Goal: Task Accomplishment & Management: Complete application form

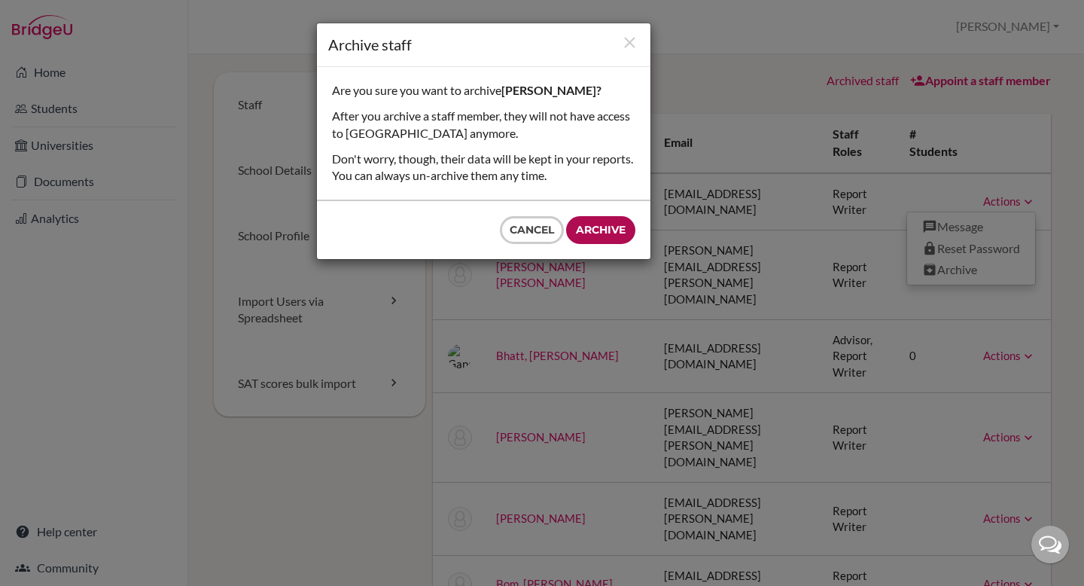
click at [596, 238] on input "Archive" at bounding box center [600, 230] width 69 height 28
type input "Archive"
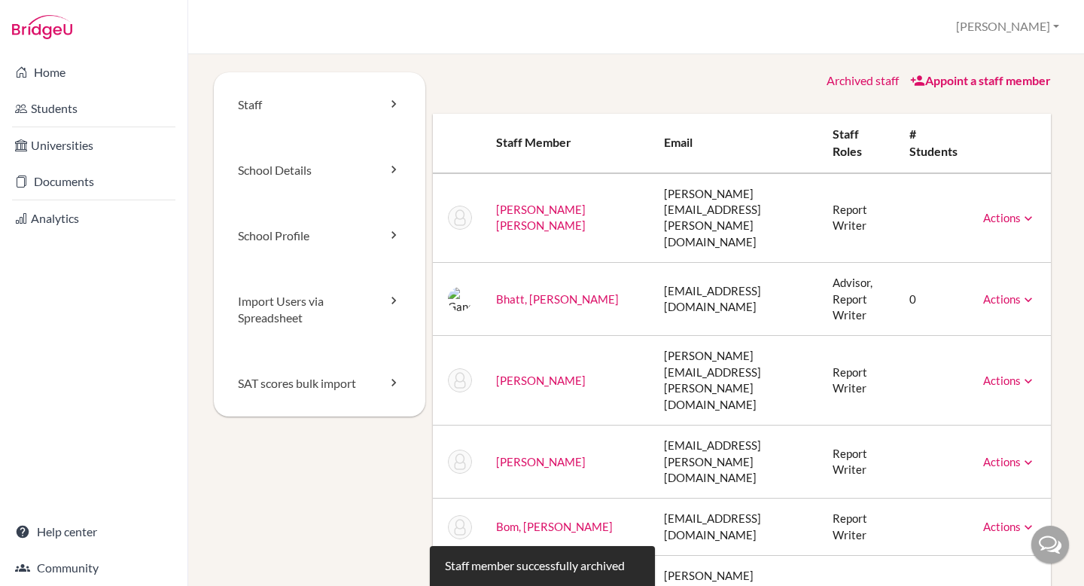
click at [1021, 211] on icon at bounding box center [1028, 218] width 15 height 15
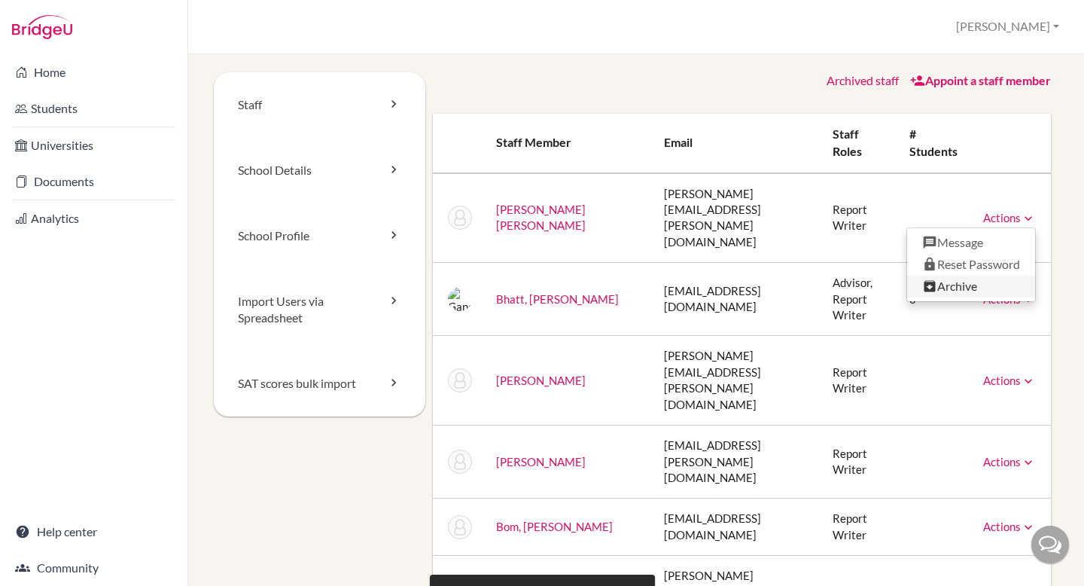
click at [956, 276] on link "Archive" at bounding box center [971, 287] width 128 height 22
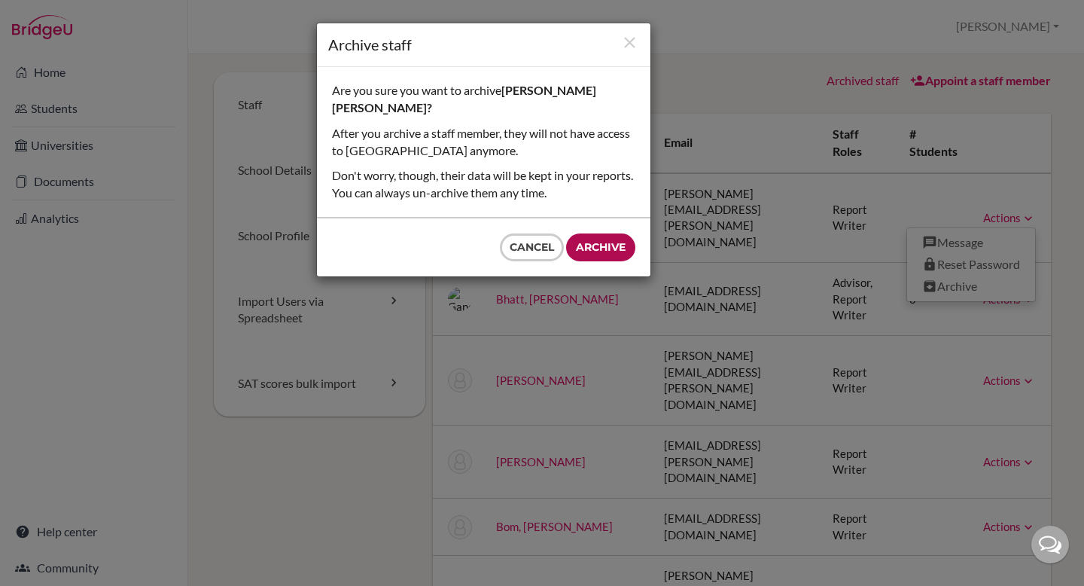
click at [612, 233] on input "Archive" at bounding box center [600, 247] width 69 height 28
type input "Archive"
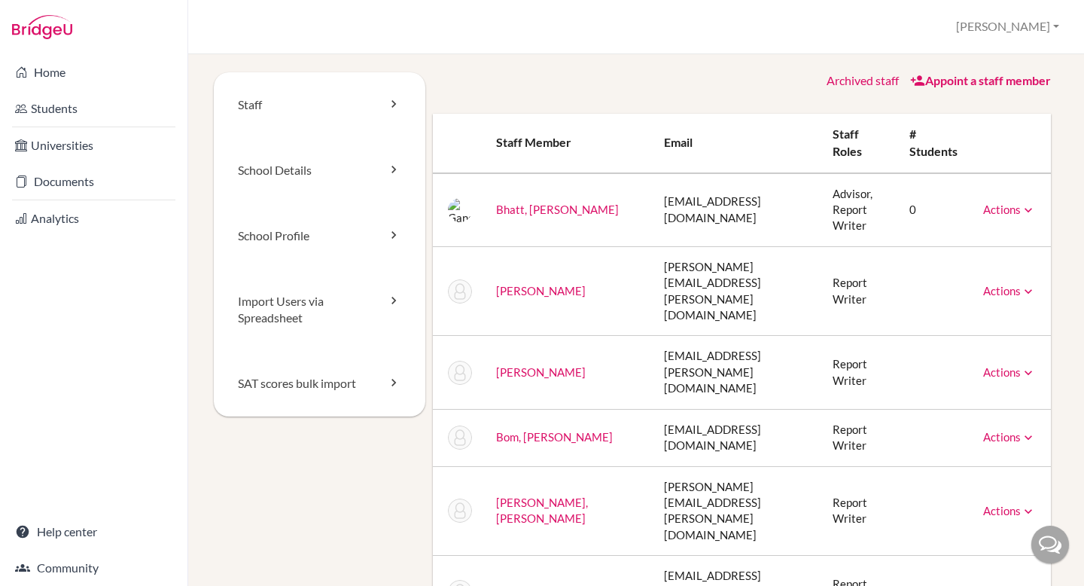
click at [940, 77] on link "Appoint a staff member" at bounding box center [980, 80] width 141 height 14
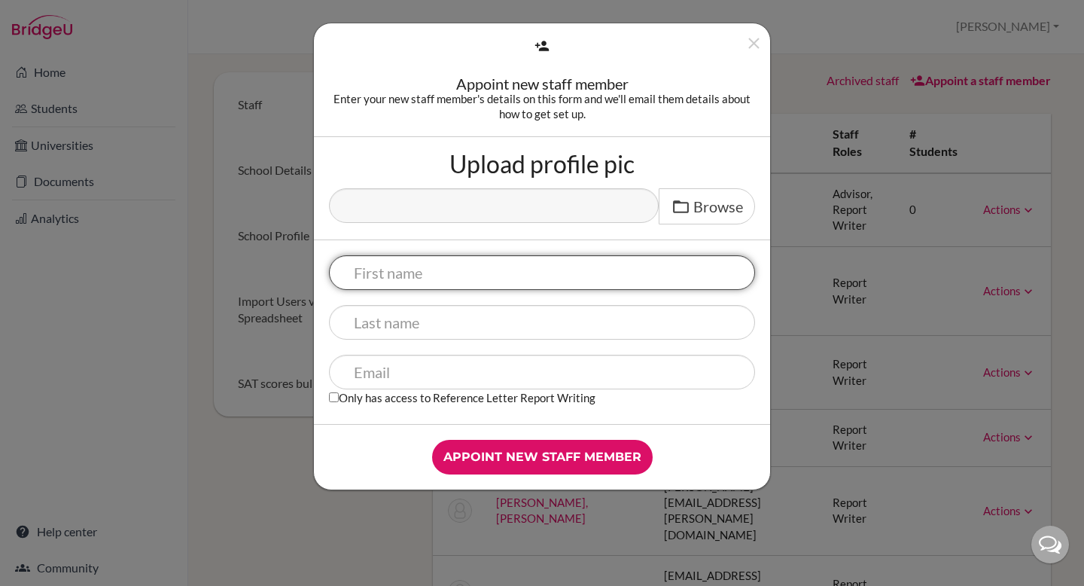
click at [439, 276] on input "text" at bounding box center [542, 272] width 426 height 35
type input "Angshoo"
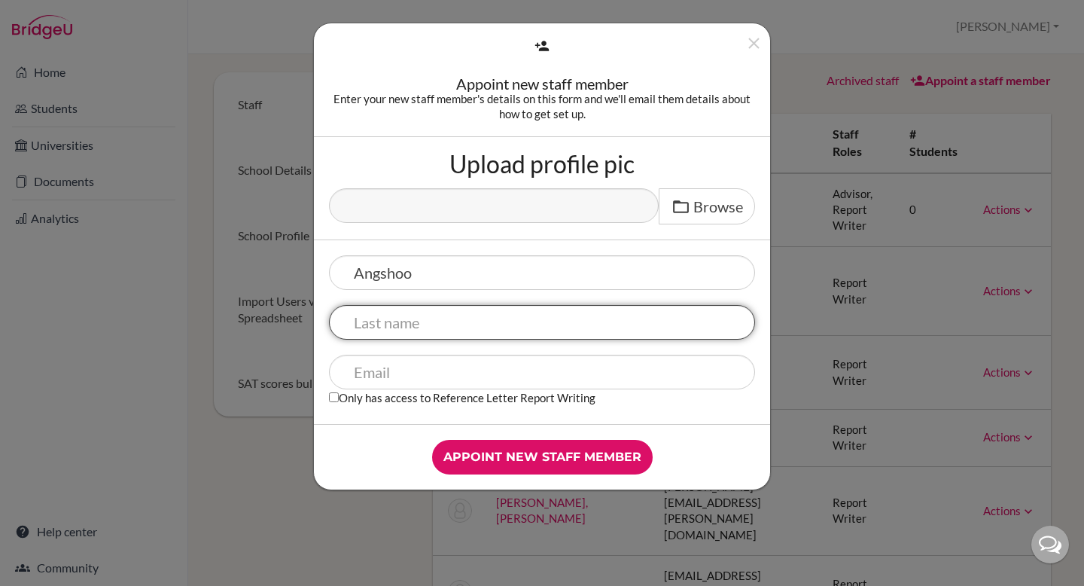
click at [429, 332] on input "text" at bounding box center [542, 322] width 426 height 35
type input "Rai"
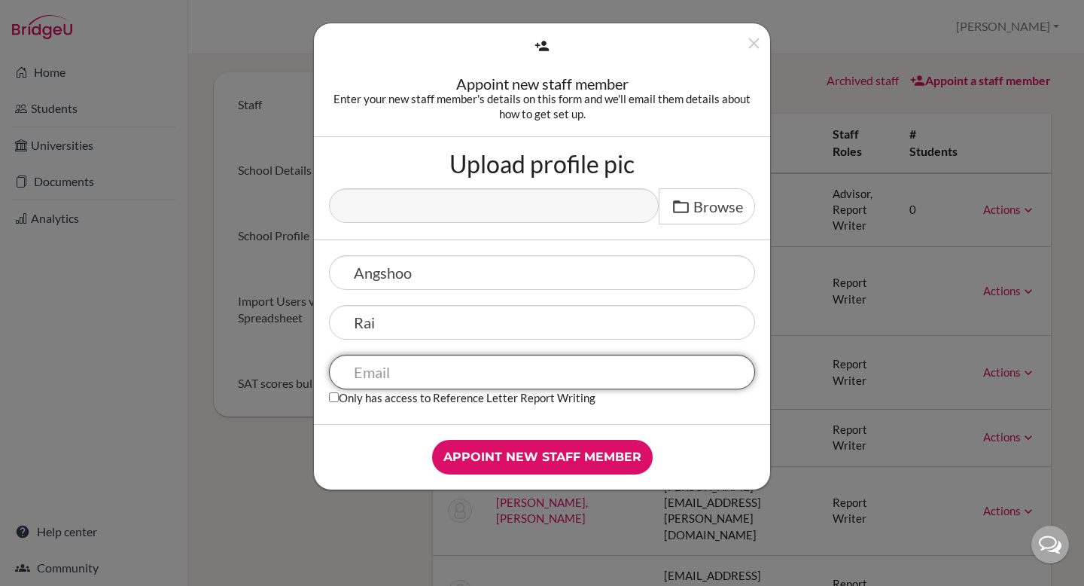
click at [392, 374] on input "text" at bounding box center [542, 372] width 426 height 35
type input "angshoo.rai@gems.edu.np"
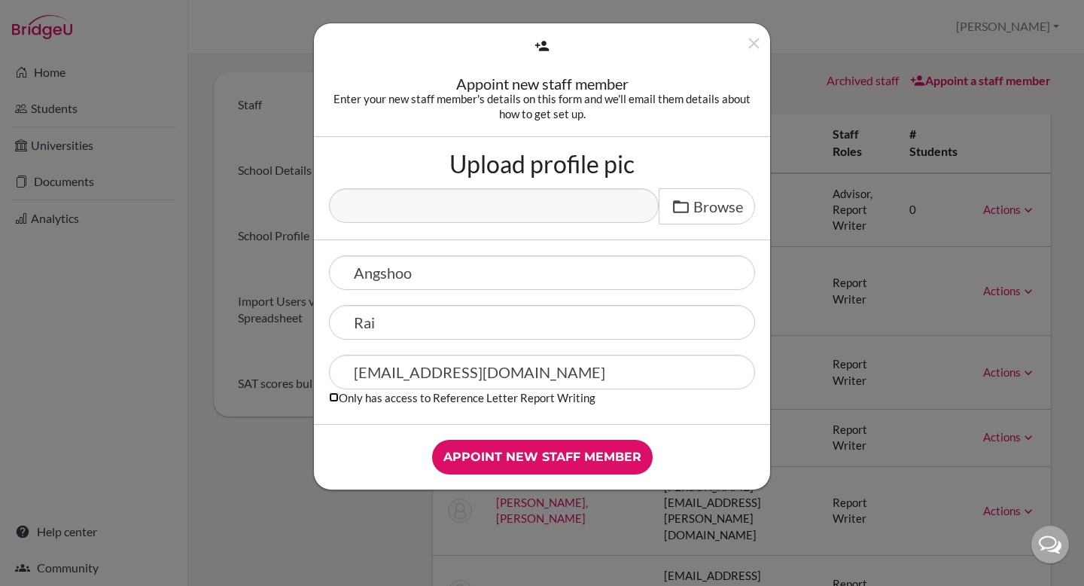
click at [336, 396] on input "Only has access to Reference Letter Report Writing" at bounding box center [334, 397] width 10 height 10
checkbox input "true"
click at [550, 458] on input "Appoint new staff member" at bounding box center [542, 457] width 221 height 35
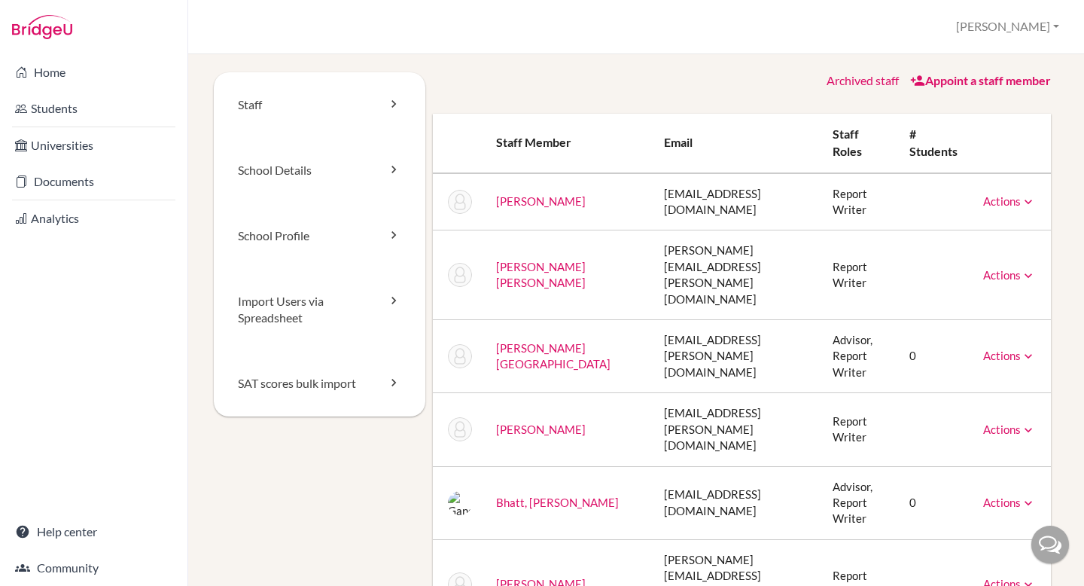
click at [948, 81] on link "Appoint a staff member" at bounding box center [980, 80] width 141 height 14
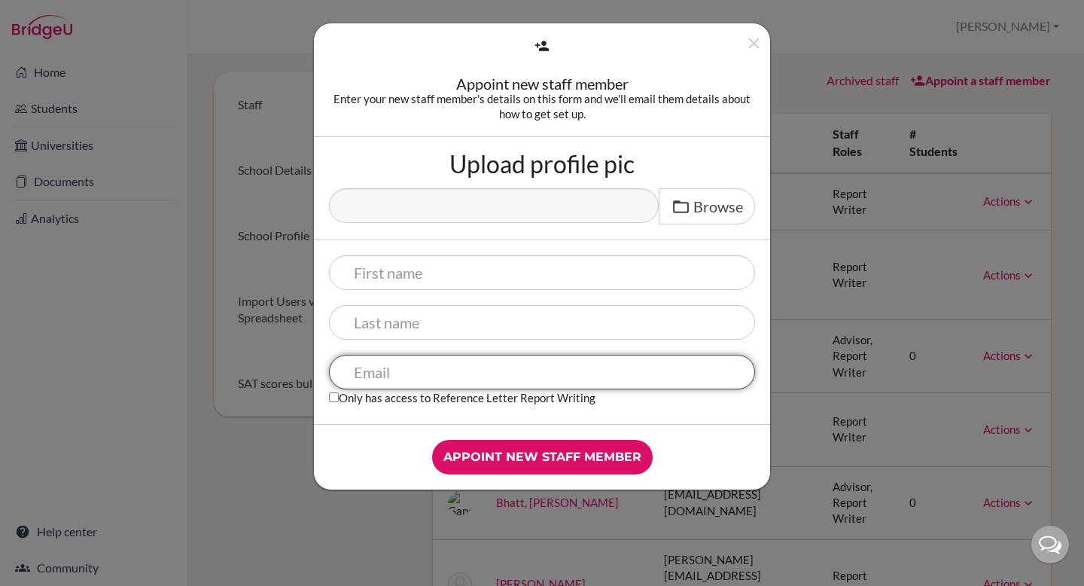
click at [386, 365] on input "text" at bounding box center [542, 372] width 426 height 35
type input "[EMAIL_ADDRESS][DOMAIN_NAME]"
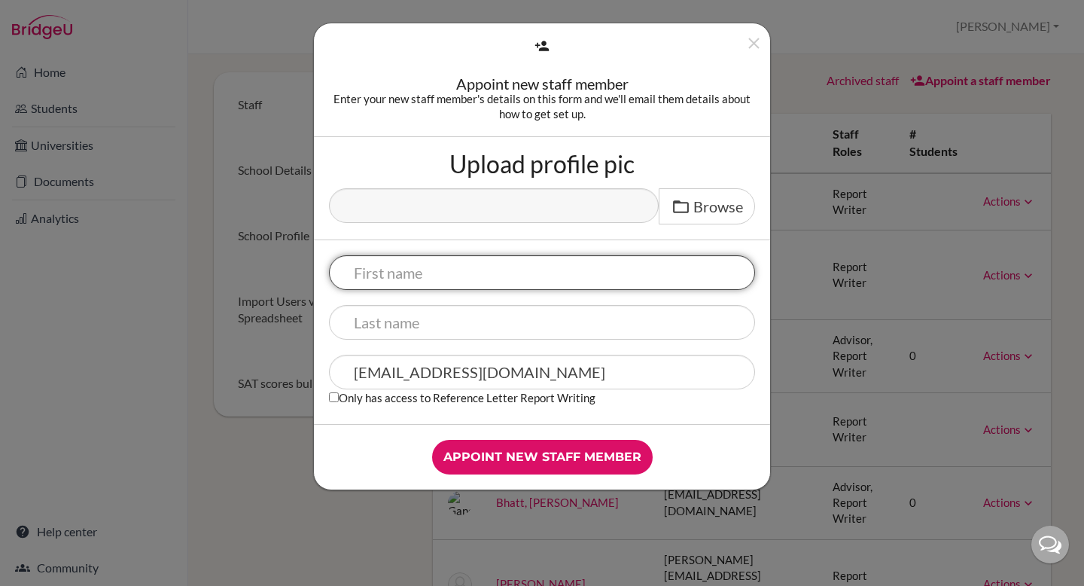
click at [413, 272] on input "text" at bounding box center [542, 272] width 426 height 35
type input "Gautam"
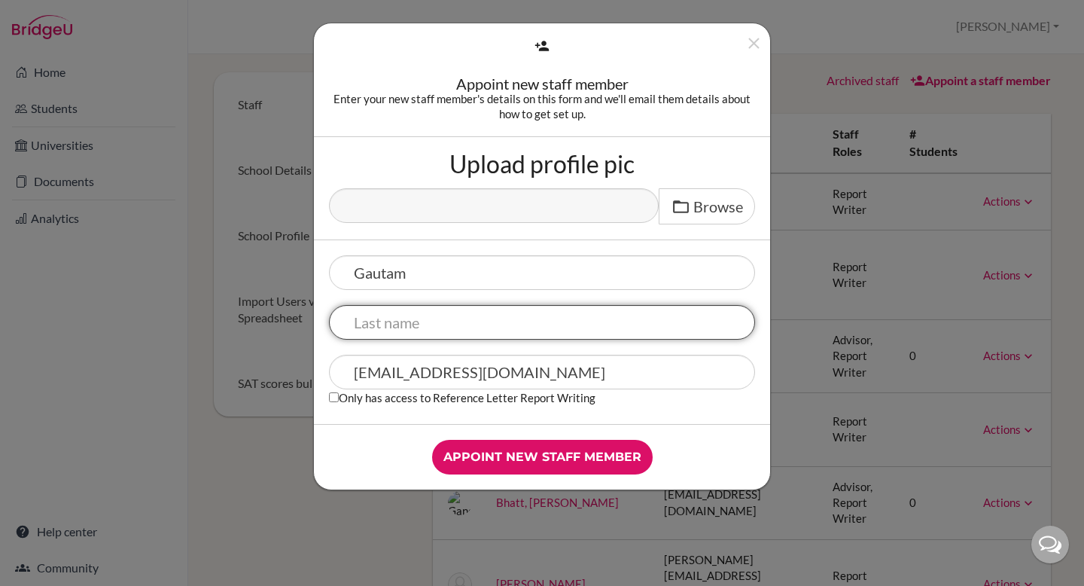
click at [405, 327] on input "text" at bounding box center [542, 322] width 426 height 35
type input "Joshi"
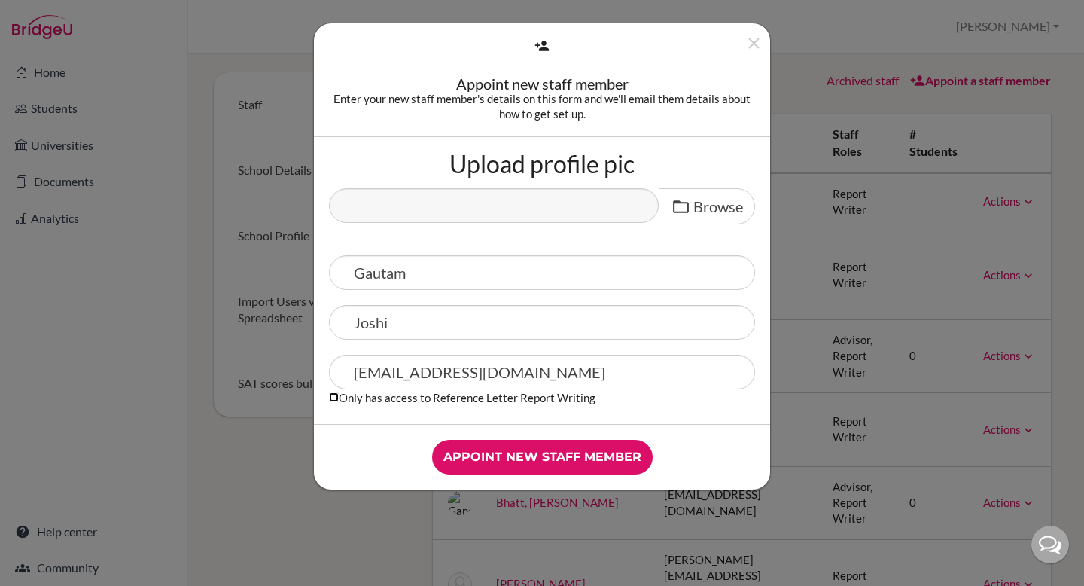
click at [336, 400] on input "Only has access to Reference Letter Report Writing" at bounding box center [334, 397] width 10 height 10
checkbox input "true"
click at [540, 462] on input "Appoint new staff member" at bounding box center [542, 457] width 221 height 35
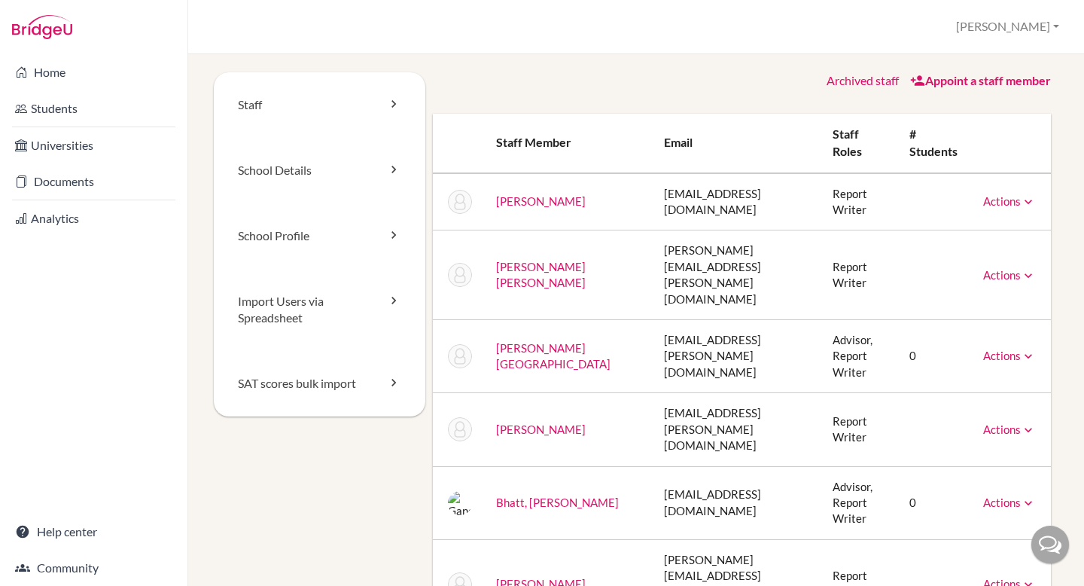
click at [975, 75] on link "Appoint a staff member" at bounding box center [980, 80] width 141 height 14
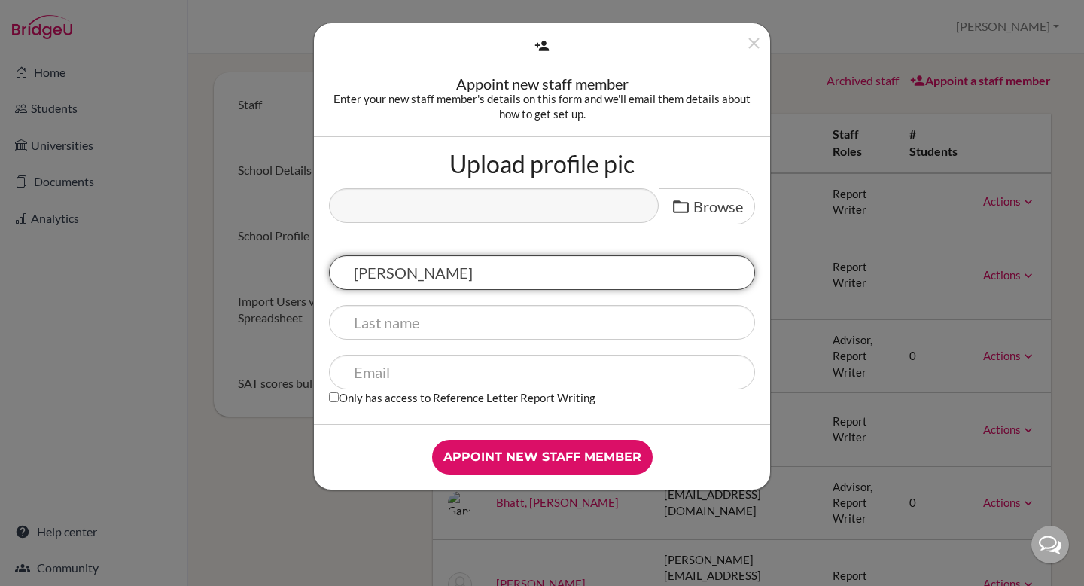
type input "Ashween"
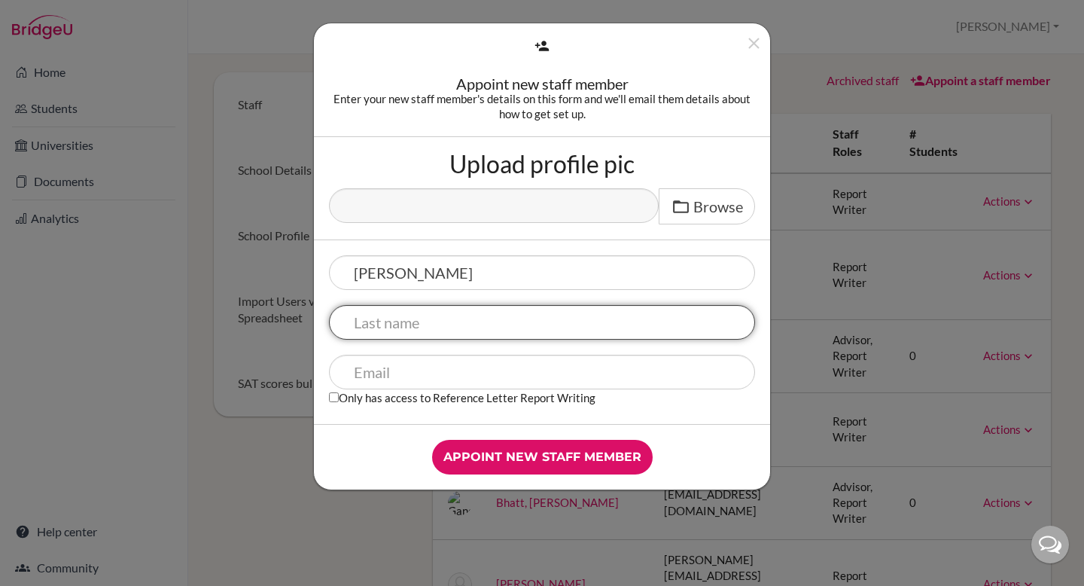
click at [374, 328] on input "text" at bounding box center [542, 322] width 426 height 35
type input "Lama"
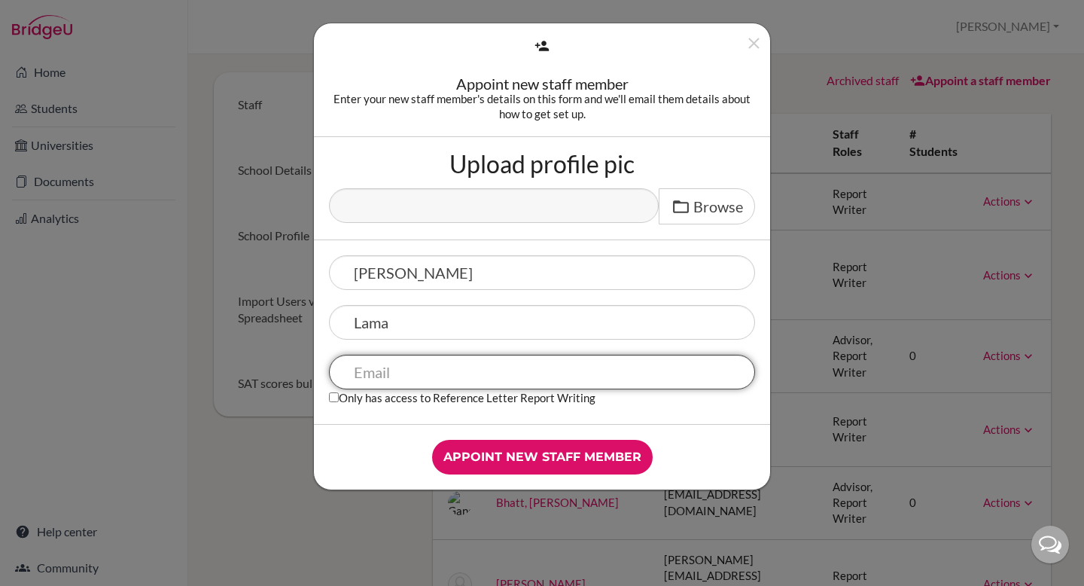
click at [377, 370] on input "text" at bounding box center [542, 372] width 426 height 35
type input "ashween.lama@gems.edu.np"
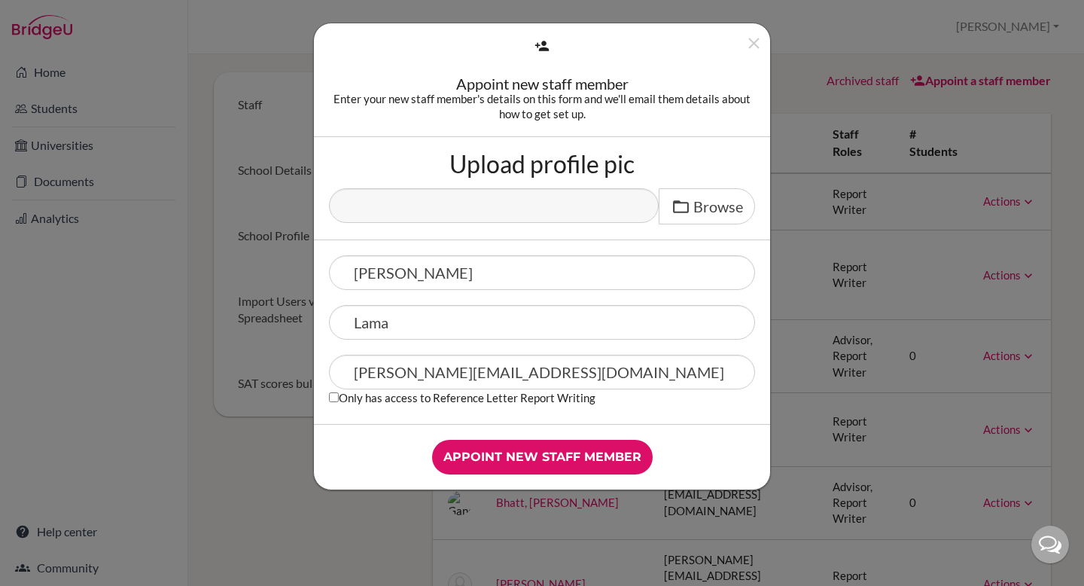
click at [334, 404] on label "Only has access to Reference Letter Report Writing" at bounding box center [462, 397] width 267 height 16
click at [334, 402] on input "Only has access to Reference Letter Report Writing" at bounding box center [334, 397] width 10 height 10
checkbox input "true"
click at [494, 459] on input "Appoint new staff member" at bounding box center [542, 457] width 221 height 35
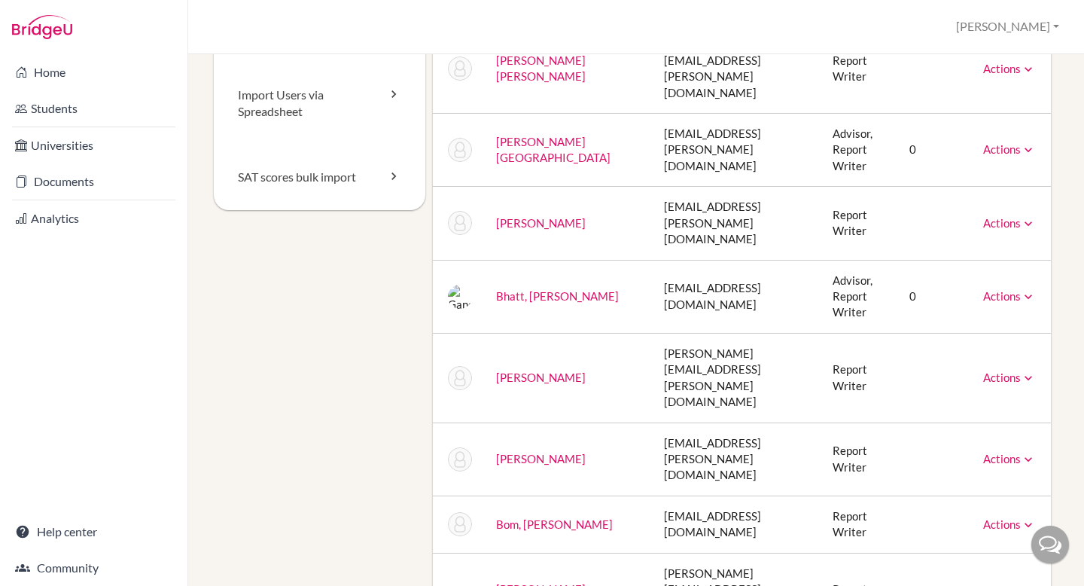
scroll to position [195, 0]
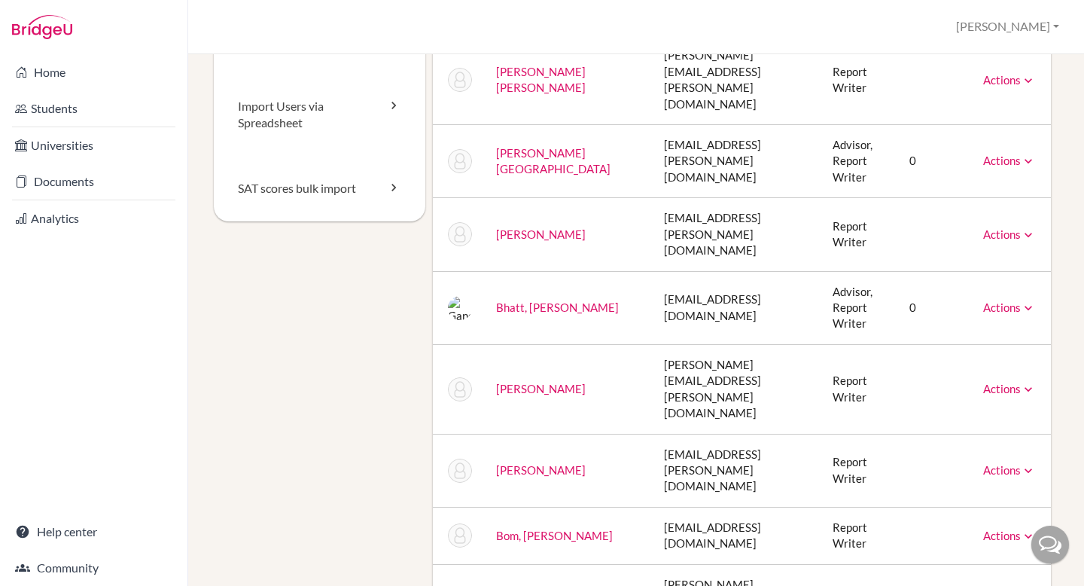
click at [1007, 227] on link "Actions" at bounding box center [1009, 234] width 53 height 14
click at [1058, 176] on div "Staff School Details School Profile Import Users via Spreadsheet SAT scores bul…" at bounding box center [636, 320] width 896 height 532
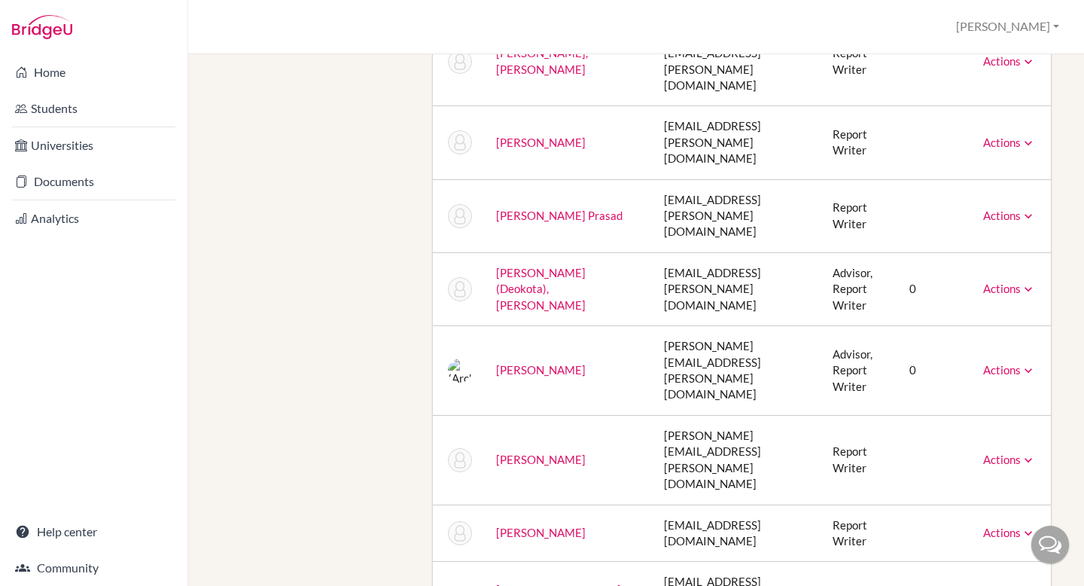
scroll to position [770, 0]
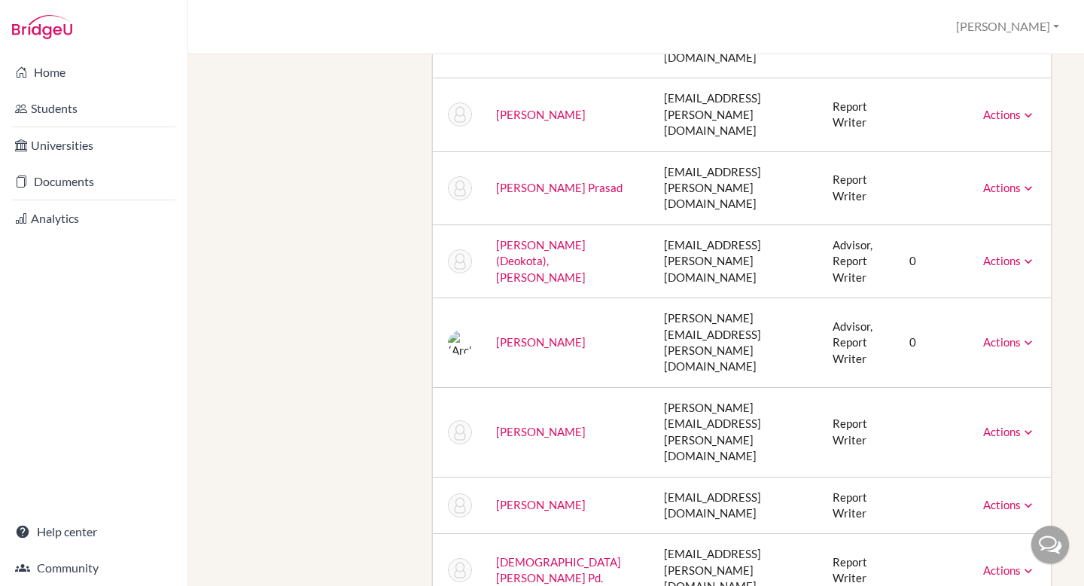
click at [1021, 335] on icon at bounding box center [1028, 342] width 15 height 15
click at [986, 425] on link "Actions" at bounding box center [1009, 432] width 53 height 14
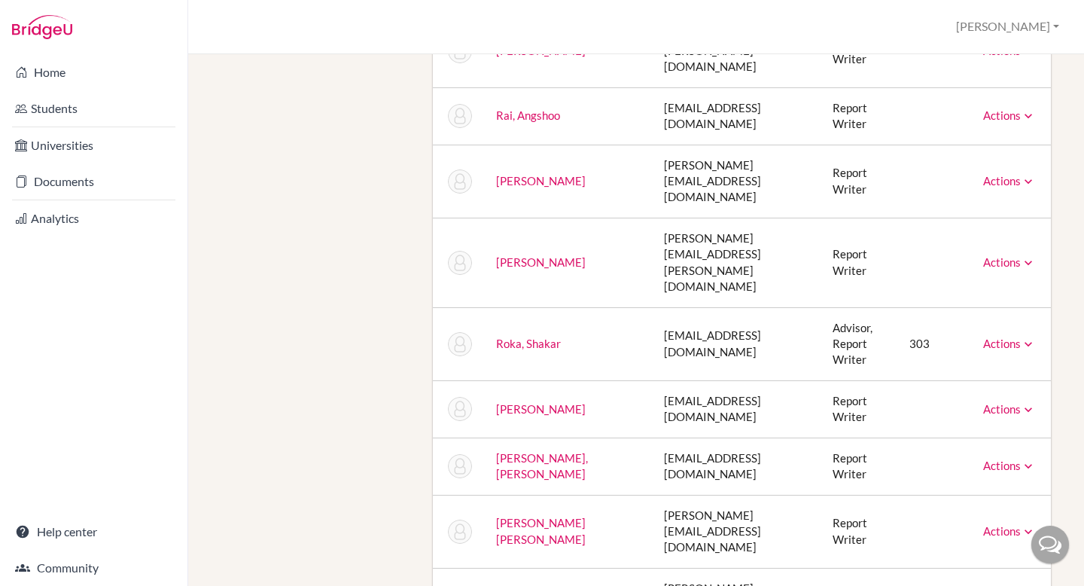
scroll to position [2795, 0]
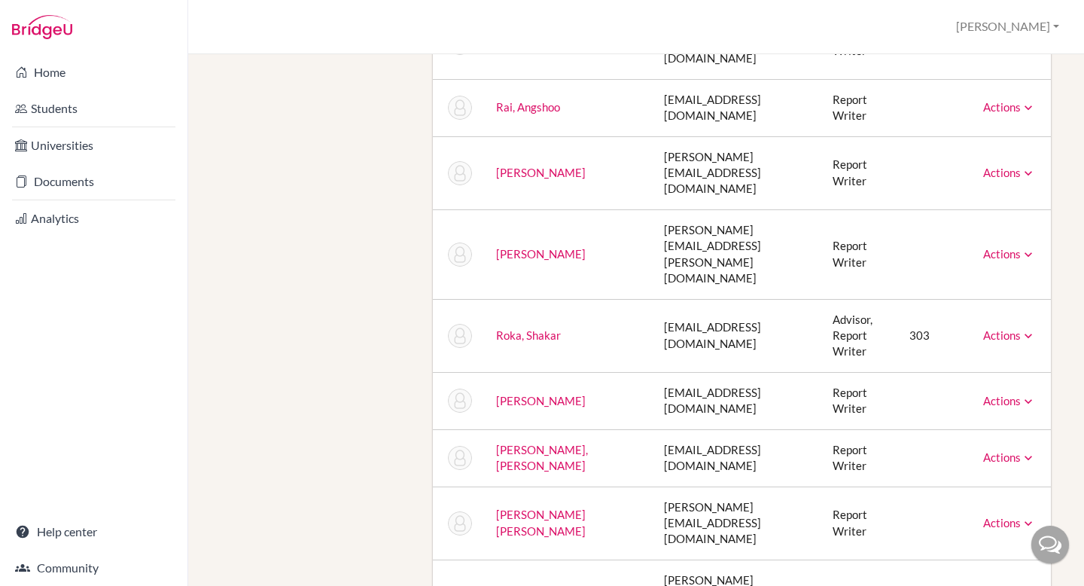
click at [1060, 392] on div "Staff School Details School Profile Import Users via Spreadsheet SAT scores bul…" at bounding box center [636, 320] width 896 height 532
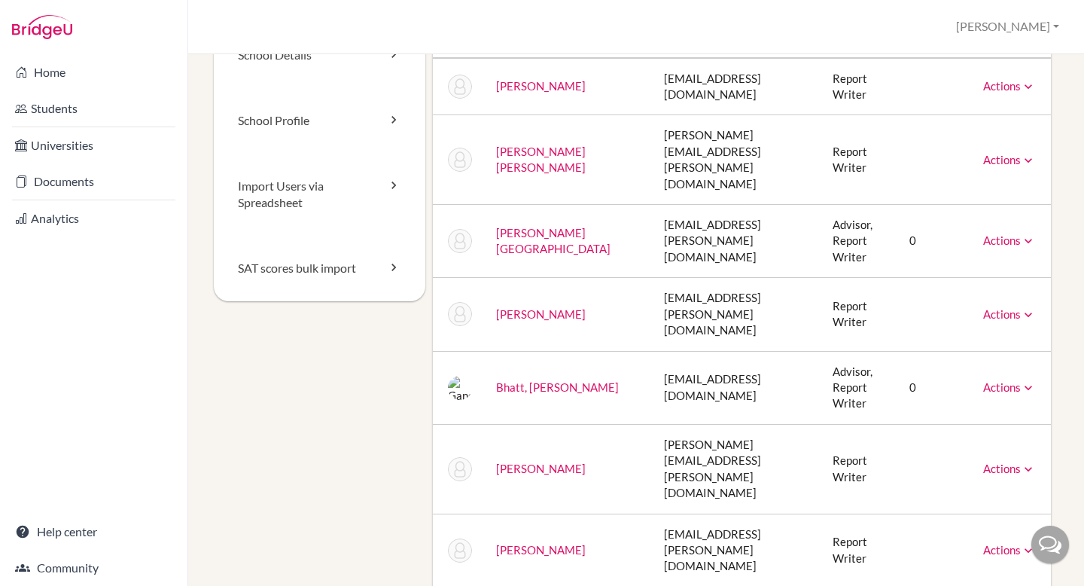
scroll to position [0, 0]
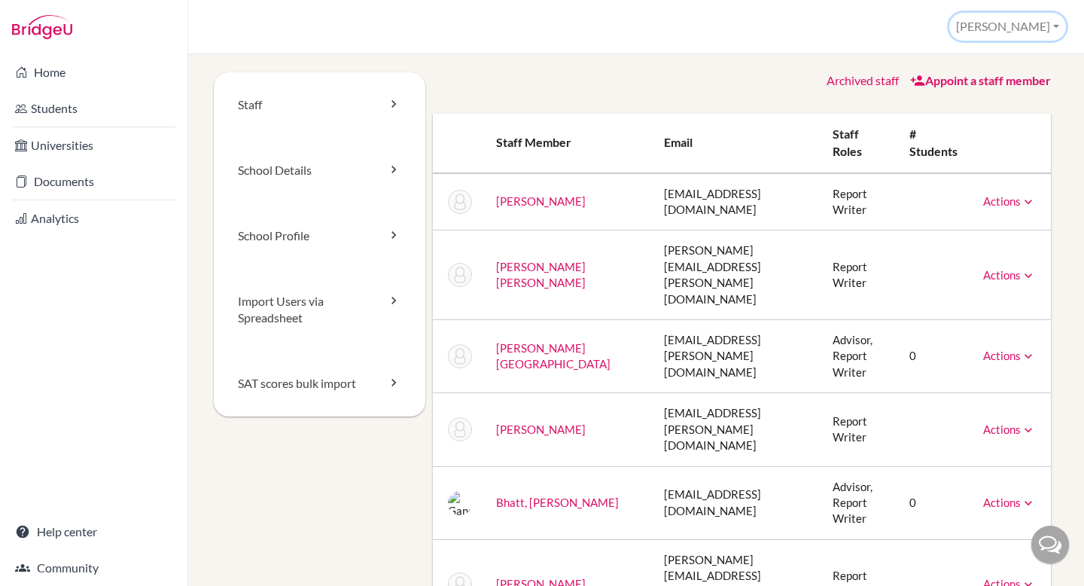
click at [1042, 23] on button "[PERSON_NAME]" at bounding box center [1008, 27] width 117 height 28
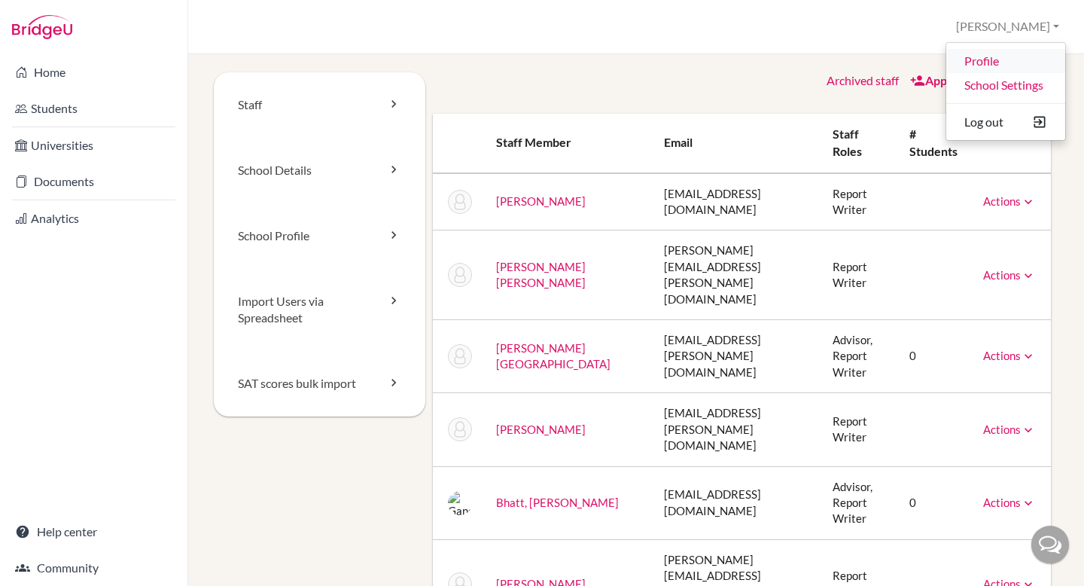
click at [987, 55] on link "Profile" at bounding box center [1006, 61] width 119 height 24
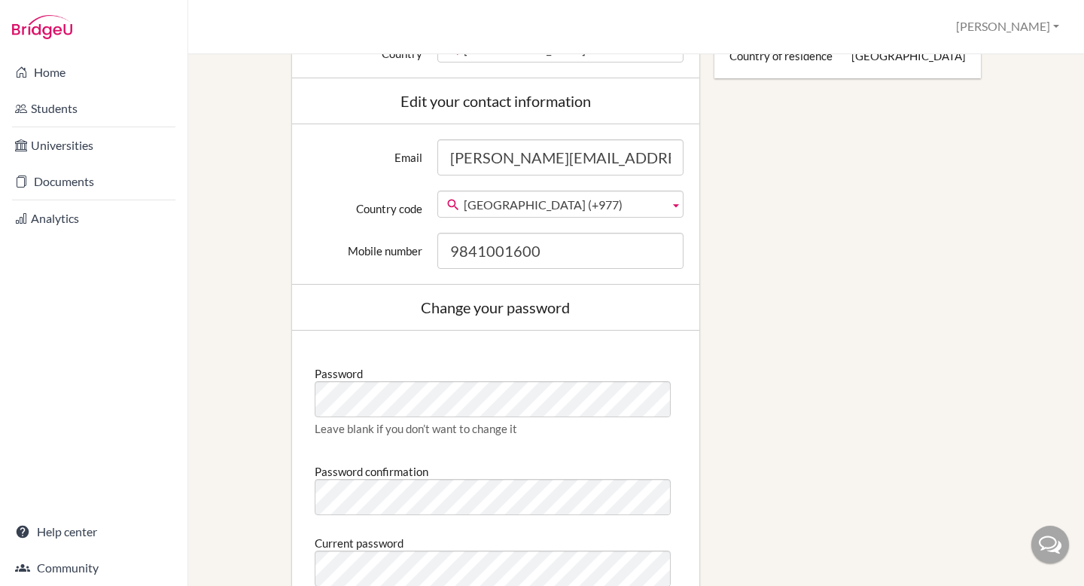
scroll to position [547, 0]
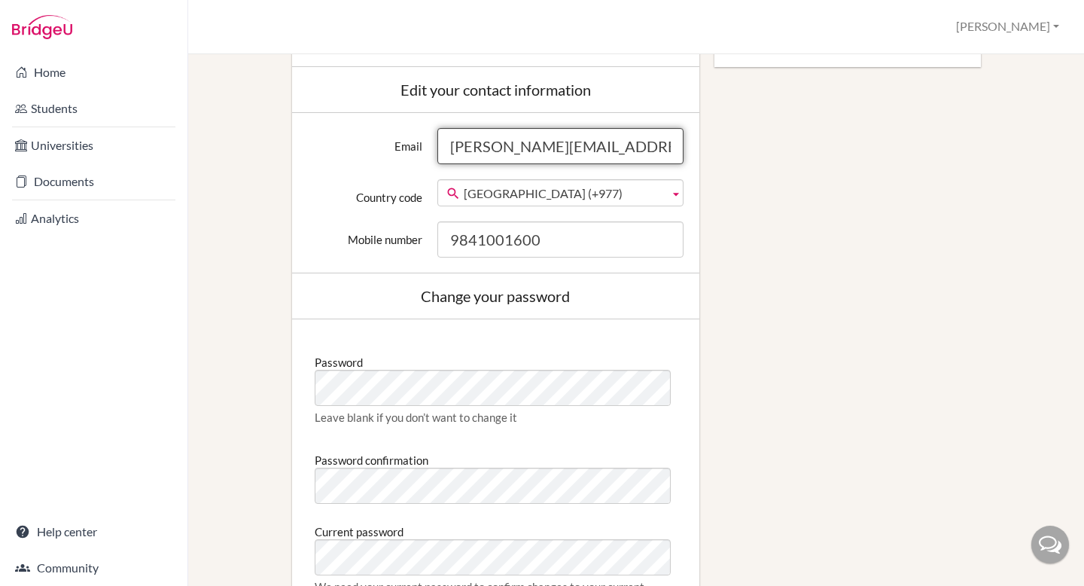
click at [561, 150] on input "sarah.karki@gihe.edu.np" at bounding box center [561, 146] width 246 height 36
type input "sarah.karki@gems.edu.np"
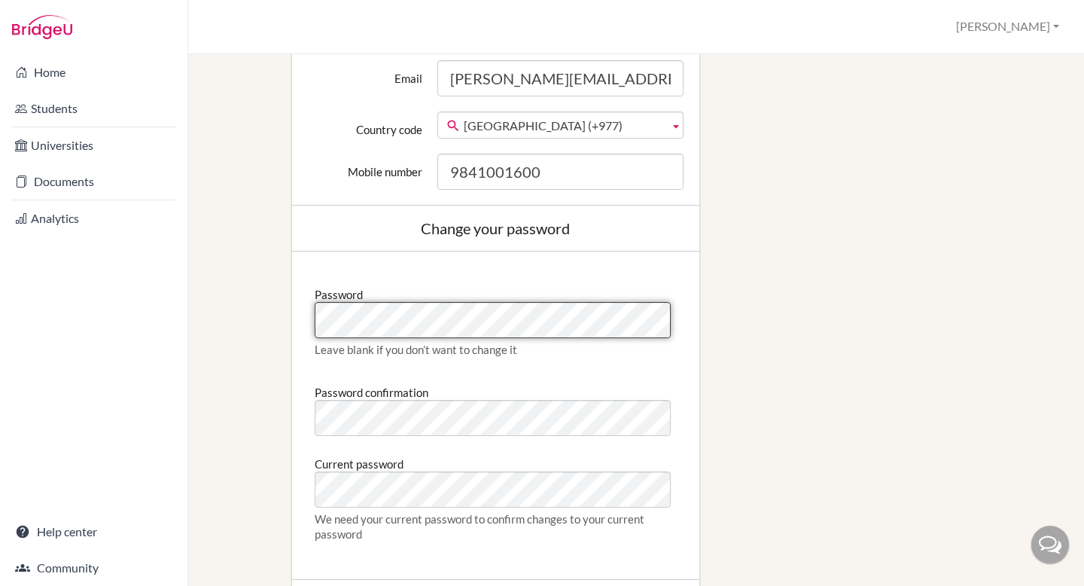
scroll to position [617, 0]
click at [300, 311] on div "Password Leave blank if you don’t want to change it Password confirmation Curre…" at bounding box center [495, 414] width 407 height 328
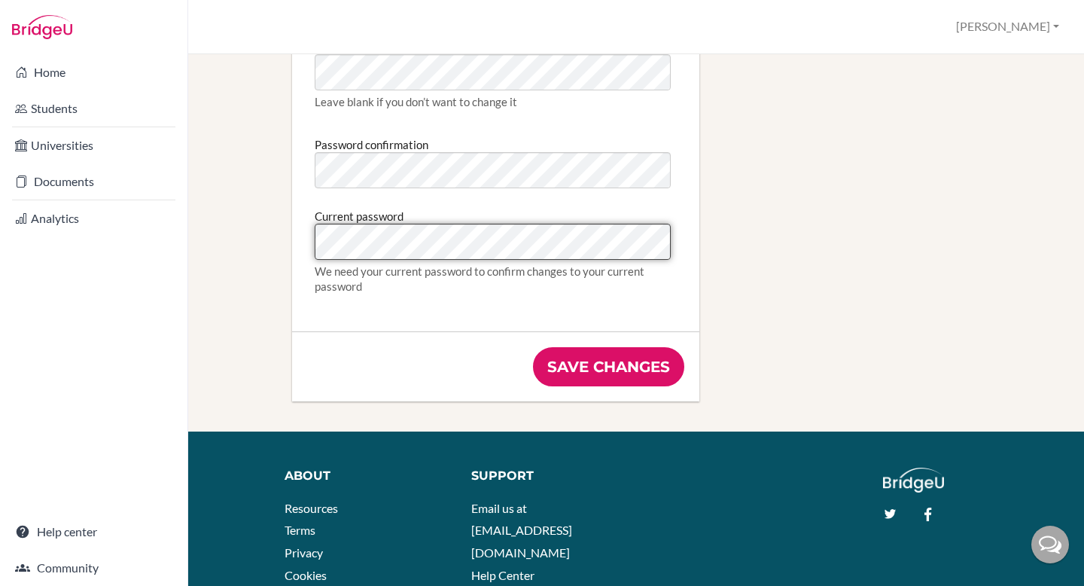
scroll to position [906, 0]
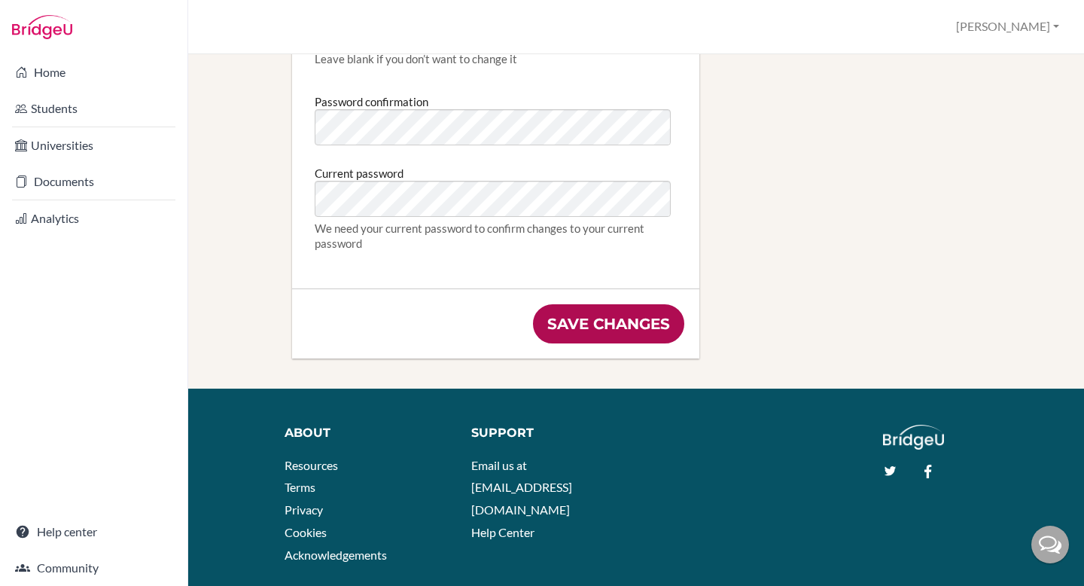
click at [567, 322] on input "Save changes" at bounding box center [608, 323] width 151 height 39
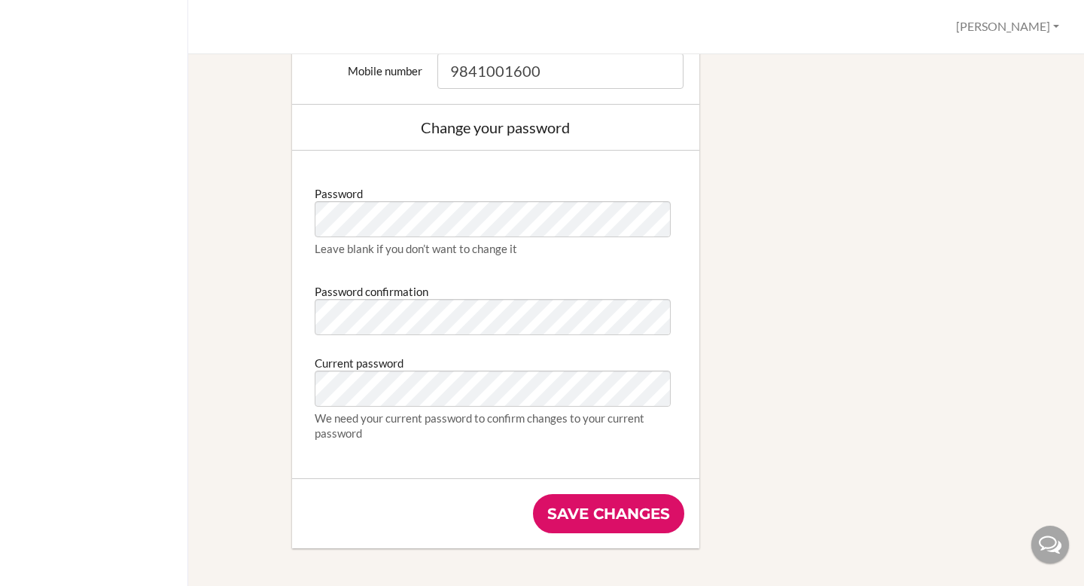
scroll to position [826, 0]
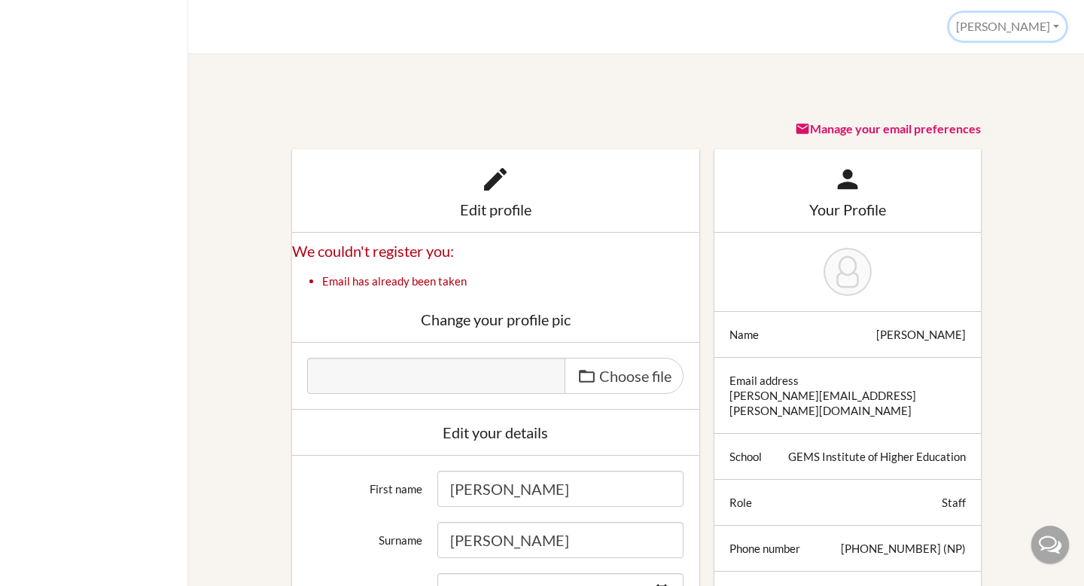
click at [1045, 23] on button "[PERSON_NAME]" at bounding box center [1008, 27] width 117 height 28
click at [973, 63] on link "Profile" at bounding box center [1006, 61] width 119 height 24
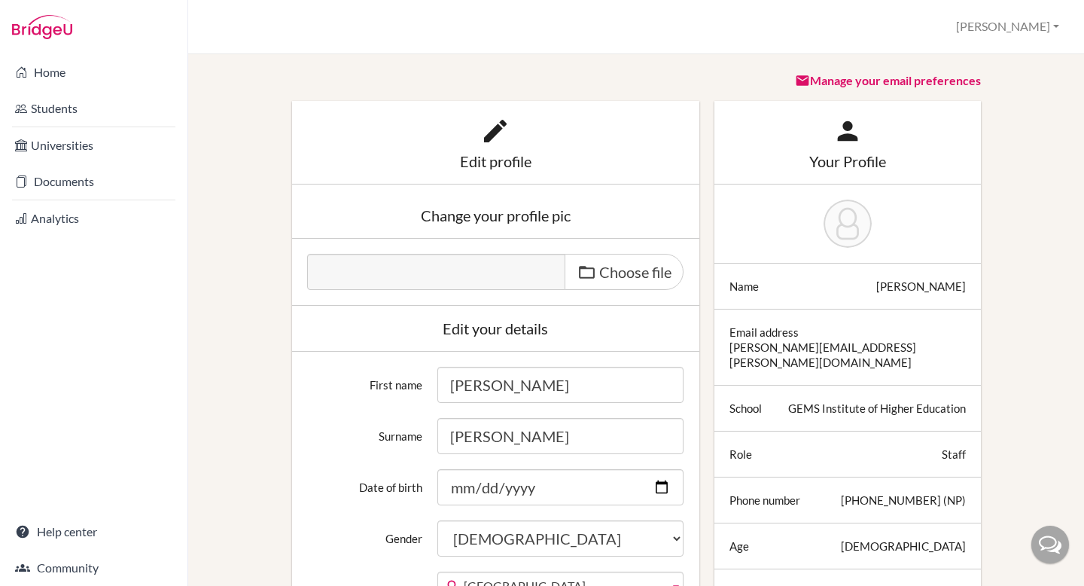
click at [62, 26] on img at bounding box center [42, 27] width 60 height 24
click at [50, 99] on link "Students" at bounding box center [93, 108] width 181 height 30
